Goal: Navigation & Orientation: Find specific page/section

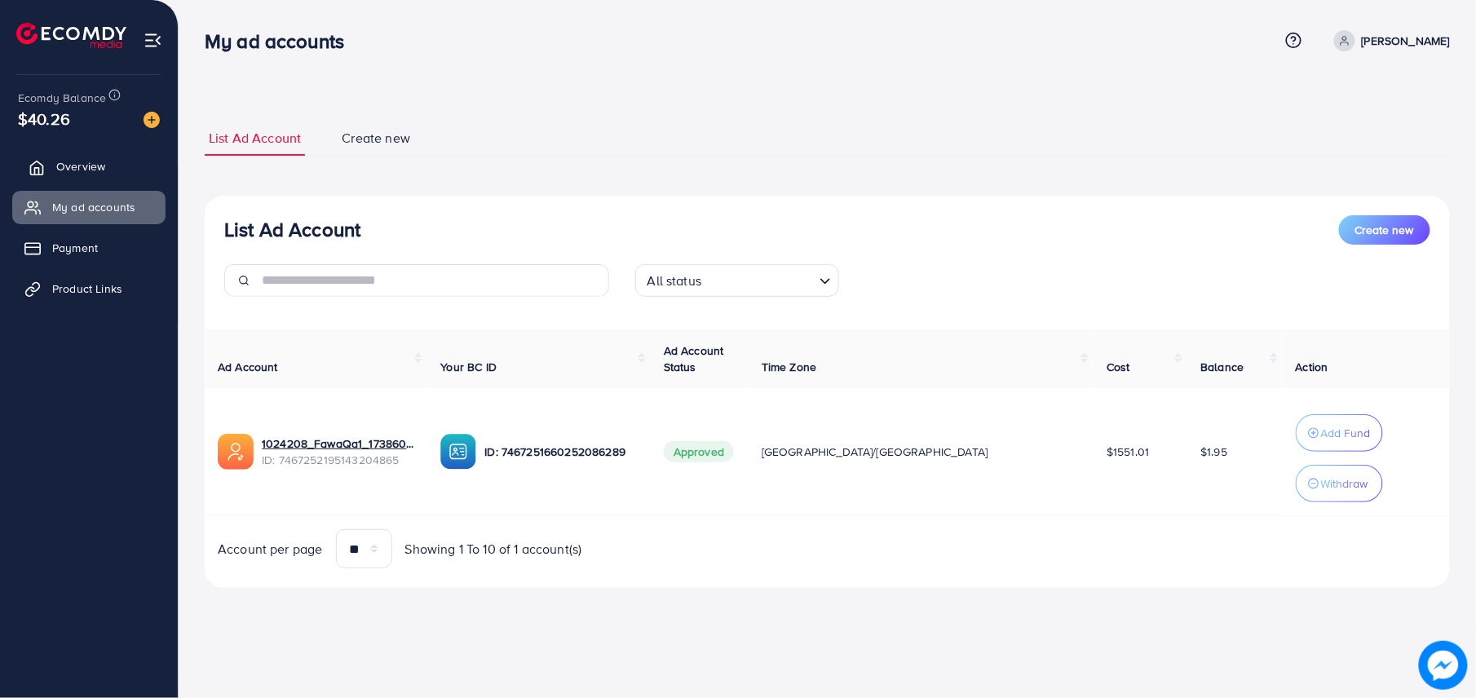
drag, startPoint x: 0, startPoint y: 0, endPoint x: 113, endPoint y: 161, distance: 196.8
click at [80, 163] on span "Overview" at bounding box center [80, 166] width 49 height 16
click at [95, 223] on link "My ad accounts" at bounding box center [88, 207] width 153 height 33
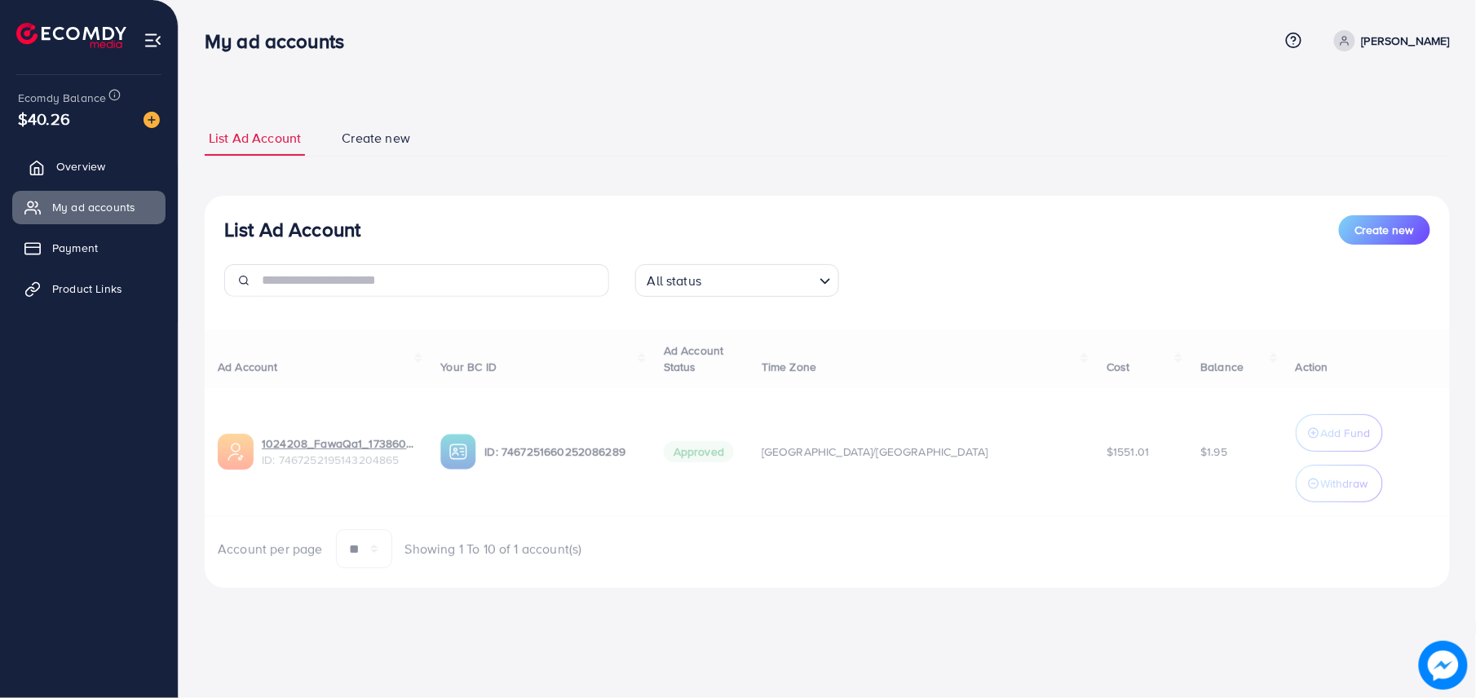
click at [113, 161] on link "Overview" at bounding box center [88, 166] width 153 height 33
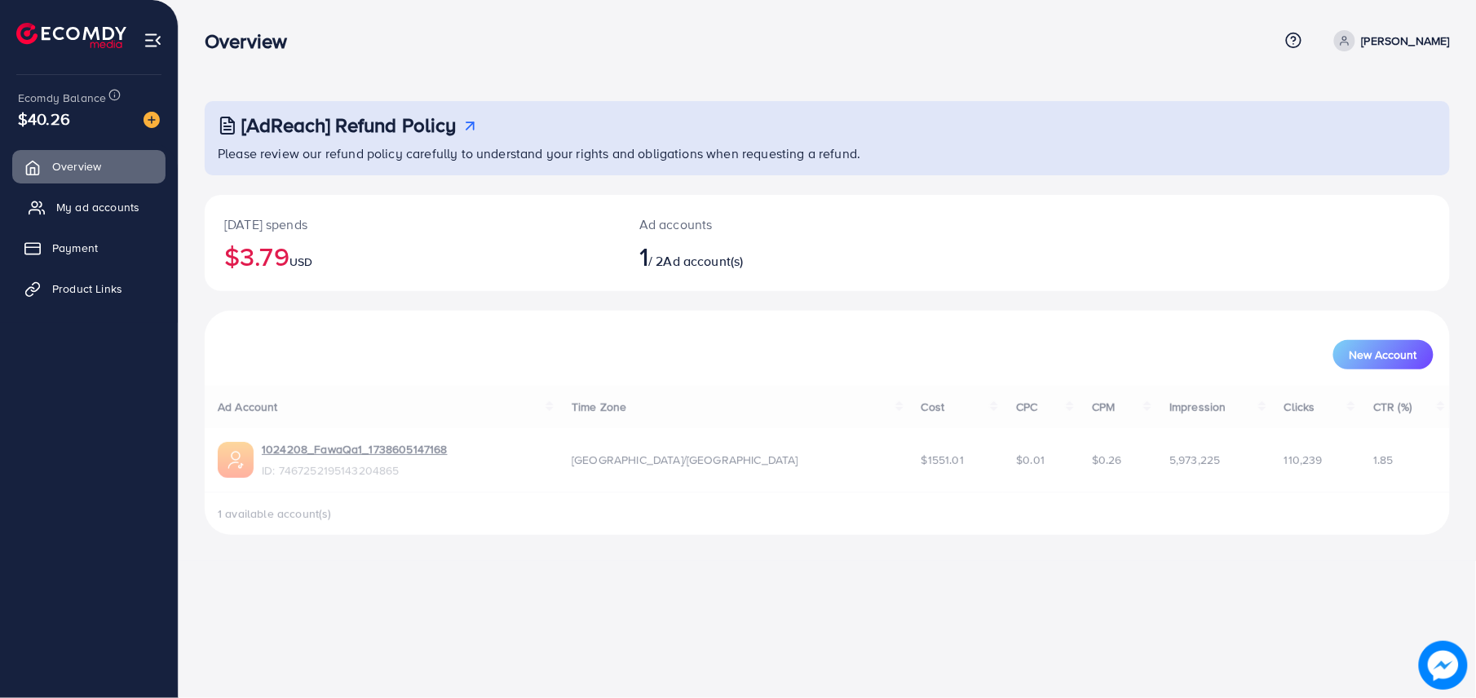
click at [115, 205] on span "My ad accounts" at bounding box center [97, 207] width 83 height 16
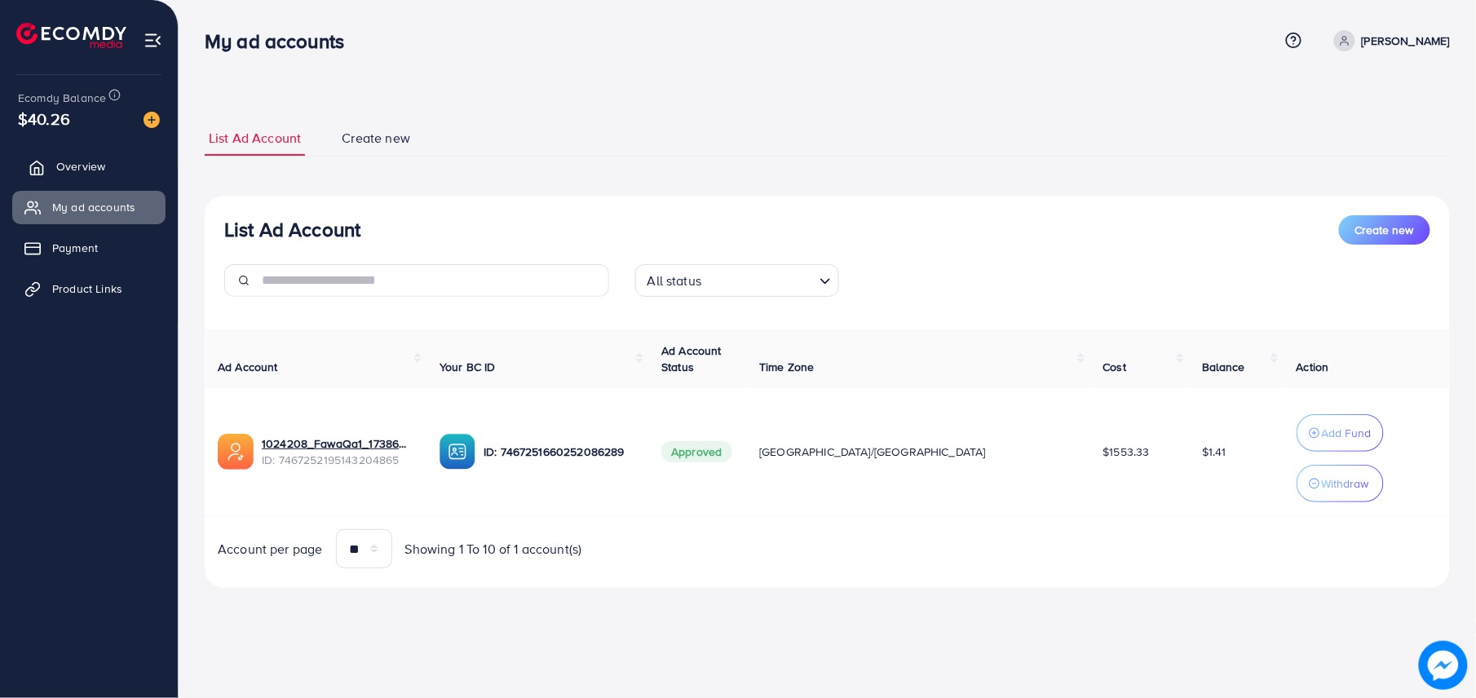
click at [93, 168] on span "Overview" at bounding box center [80, 166] width 49 height 16
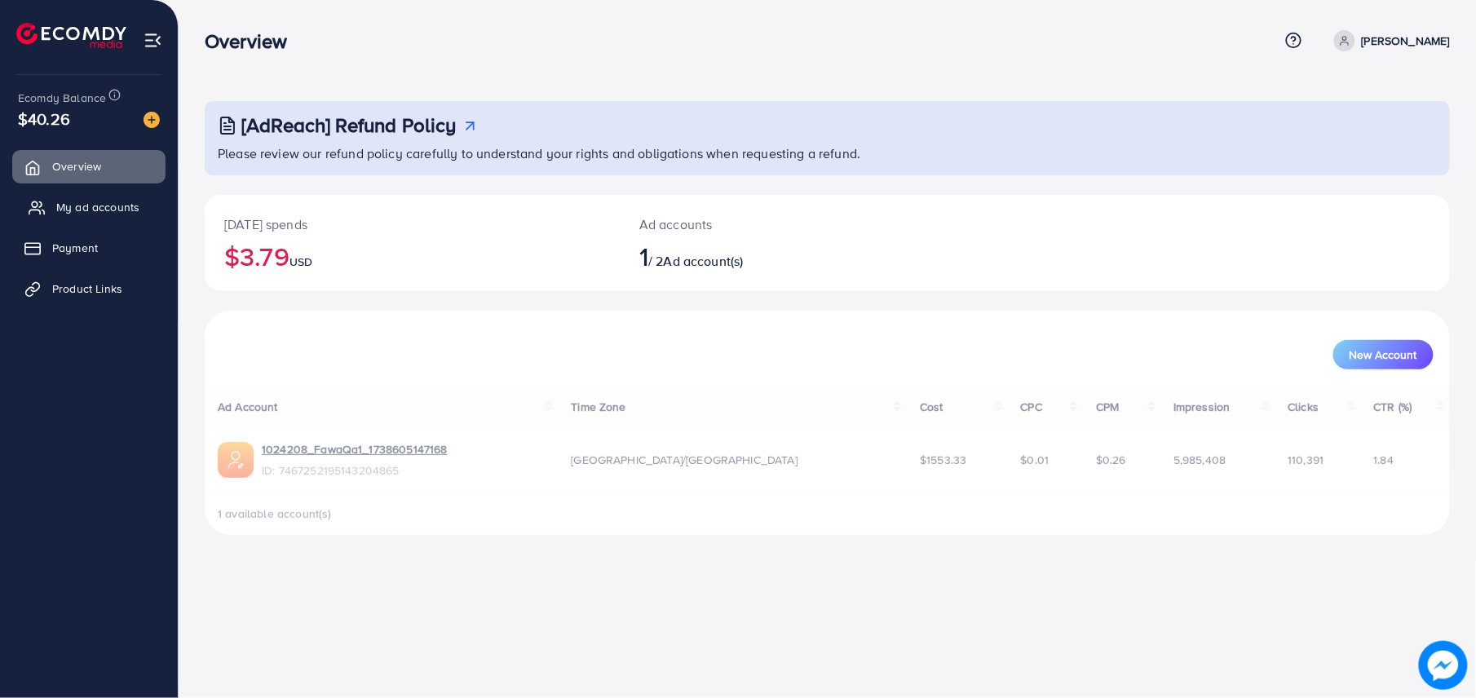
click at [109, 217] on link "My ad accounts" at bounding box center [88, 207] width 153 height 33
